Goal: Information Seeking & Learning: Learn about a topic

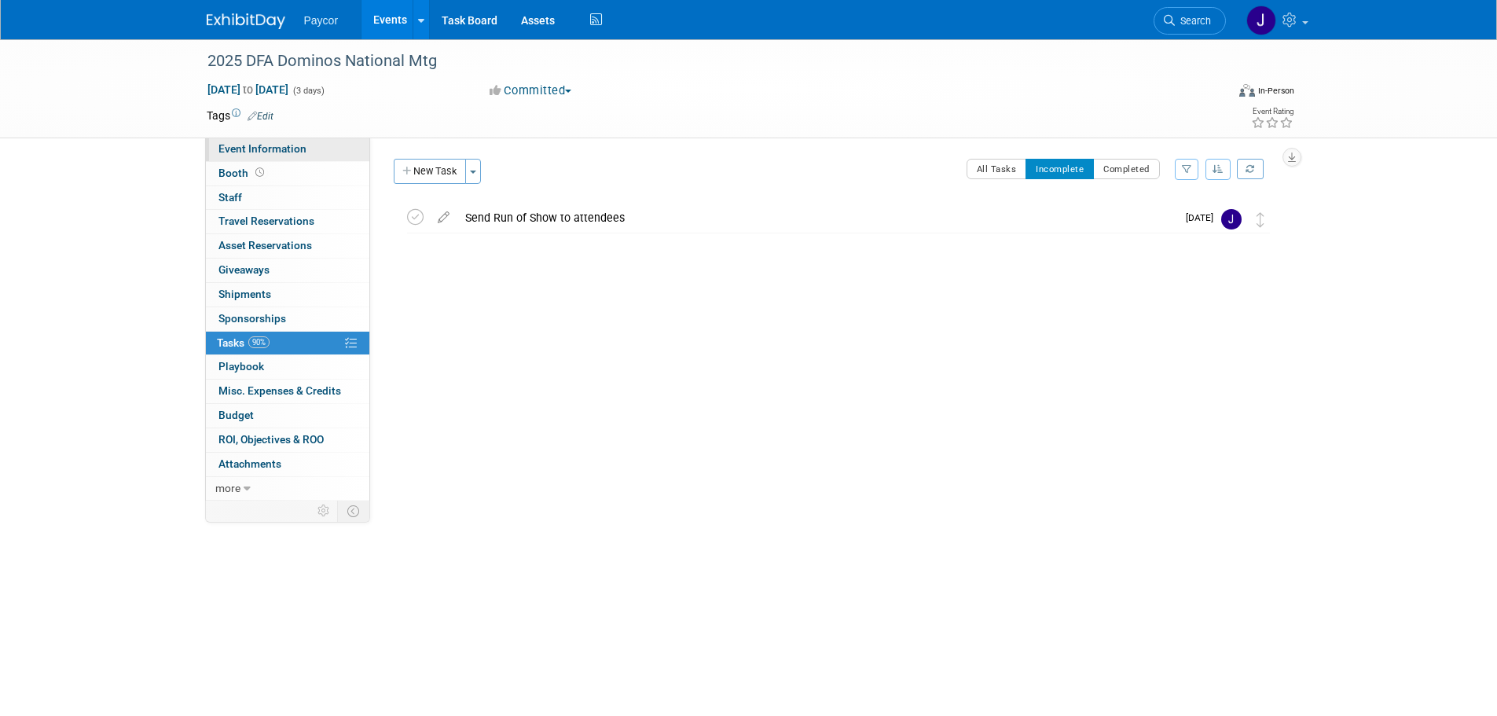
click at [256, 143] on span "Event Information" at bounding box center [263, 148] width 88 height 13
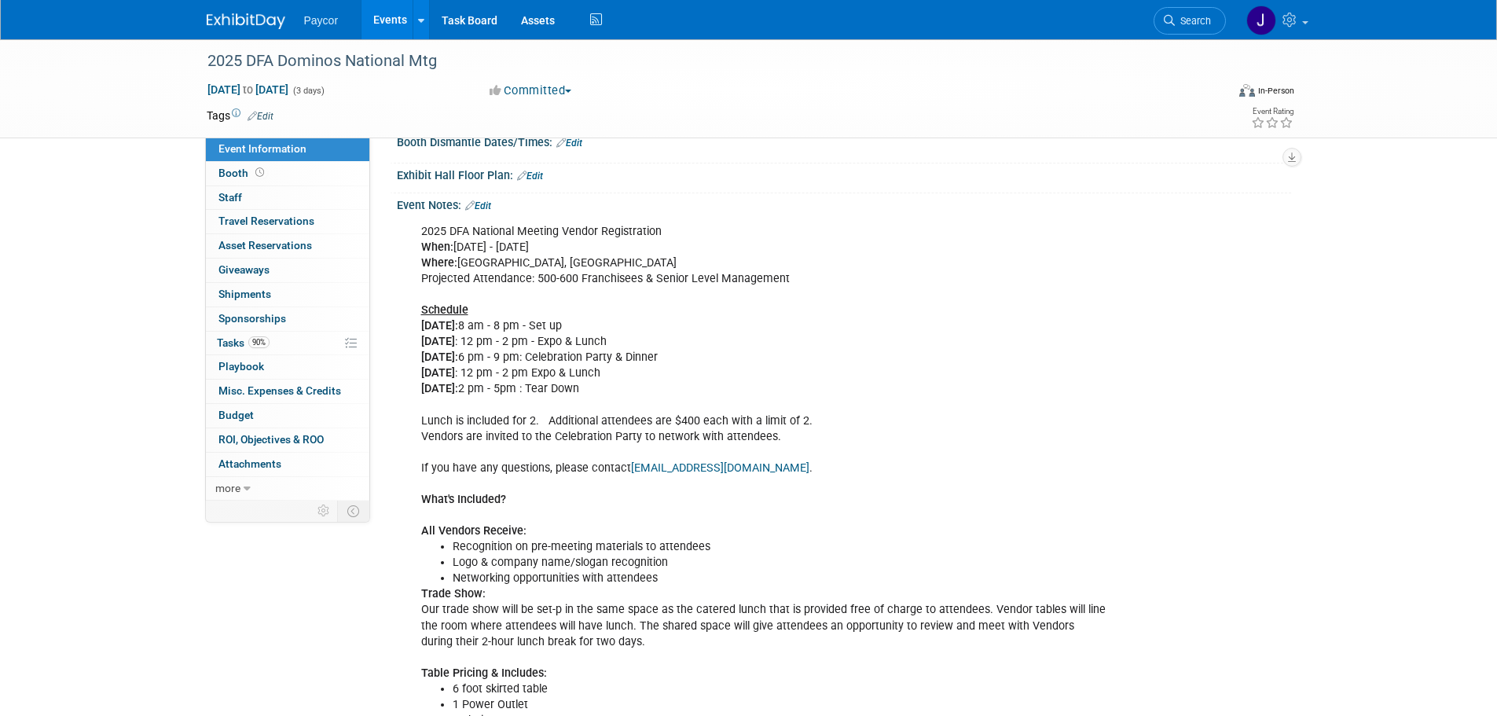
scroll to position [384, 0]
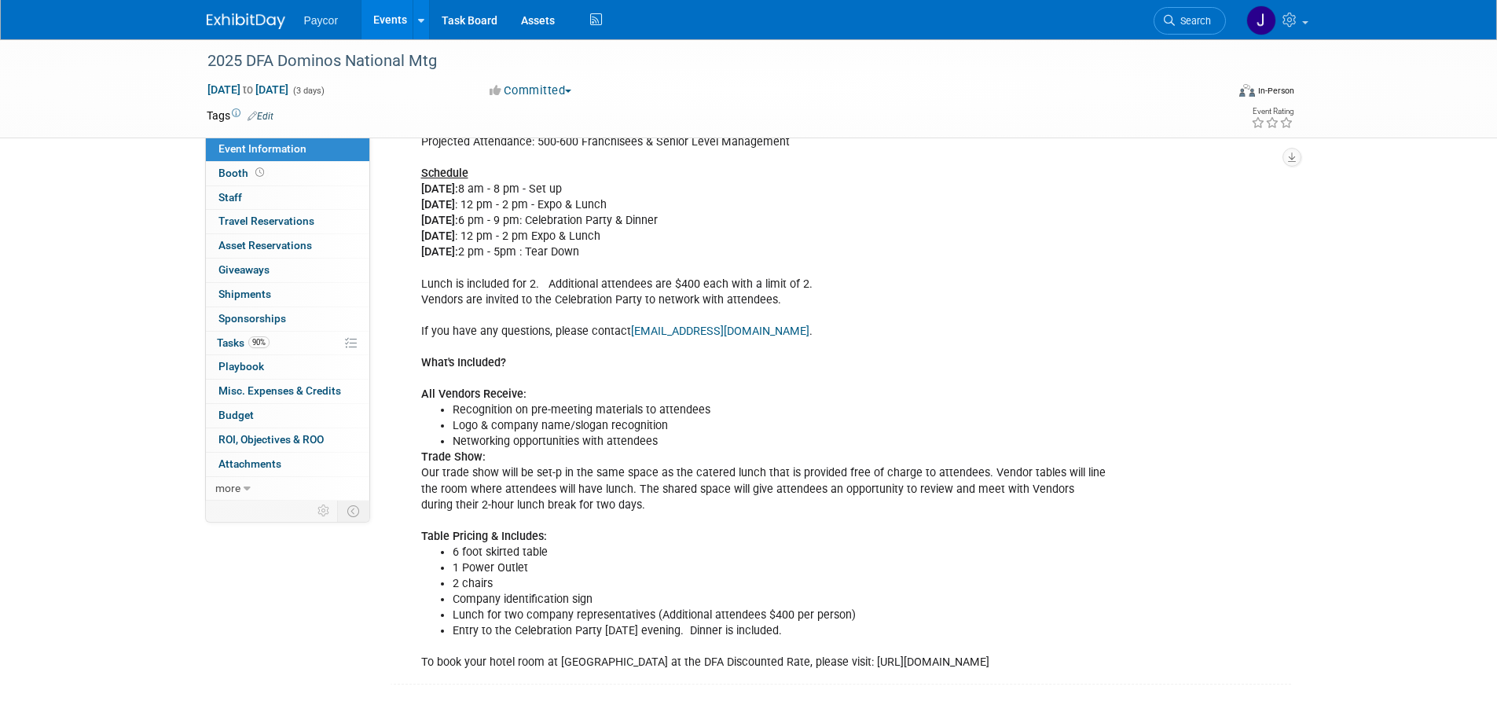
drag, startPoint x: 794, startPoint y: 629, endPoint x: 421, endPoint y: 175, distance: 586.9
click at [421, 175] on div "2025 DFA National Meeting Vendor Registration When: [DATE] - [DATE] Where: [GEO…" at bounding box center [764, 379] width 708 height 600
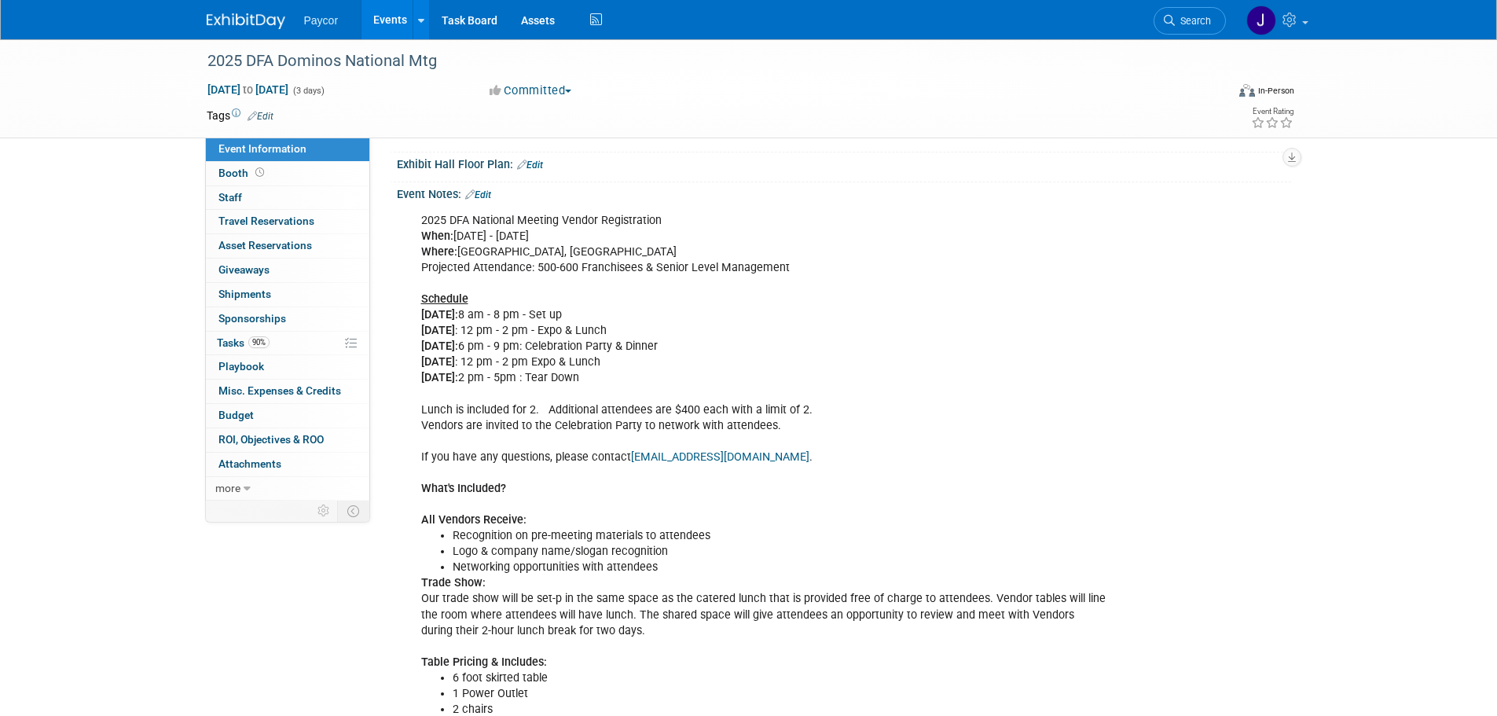
scroll to position [365, 0]
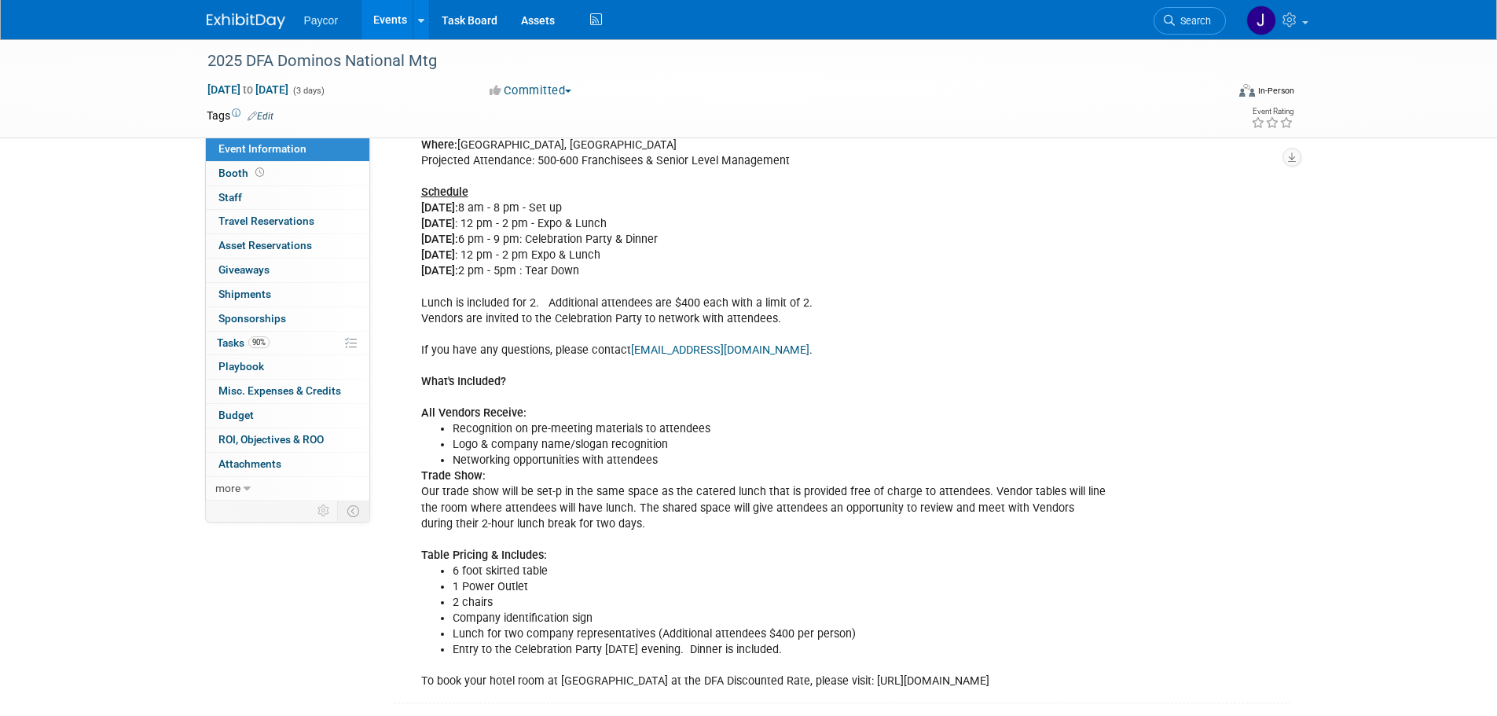
drag, startPoint x: 423, startPoint y: 324, endPoint x: 924, endPoint y: 647, distance: 596.5
click at [920, 648] on div "2025 DFA National Meeting Vendor Registration When: [DATE] - [DATE] Where: [GEO…" at bounding box center [764, 398] width 708 height 600
copy div "4833 LOR Ipsumdol Sitamet Consec Adipiscingel Sedd: Eiusmodte 98in - Utlabor 3e…"
drag, startPoint x: 976, startPoint y: 309, endPoint x: 975, endPoint y: 329, distance: 20.5
click at [976, 309] on div "2025 DFA National Meeting Vendor Registration When: [DATE] - [DATE] Where: [GEO…" at bounding box center [764, 398] width 708 height 600
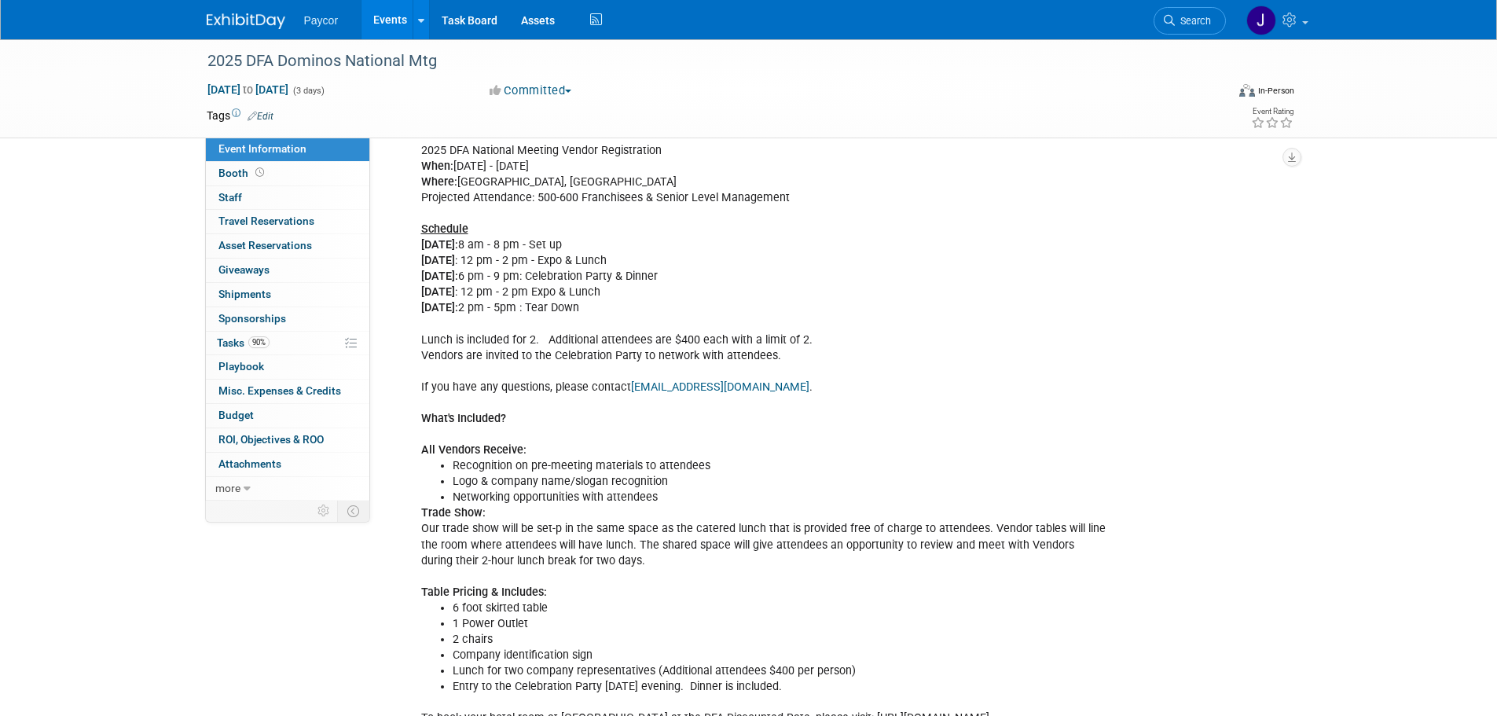
scroll to position [0, 0]
